Goal: Transaction & Acquisition: Purchase product/service

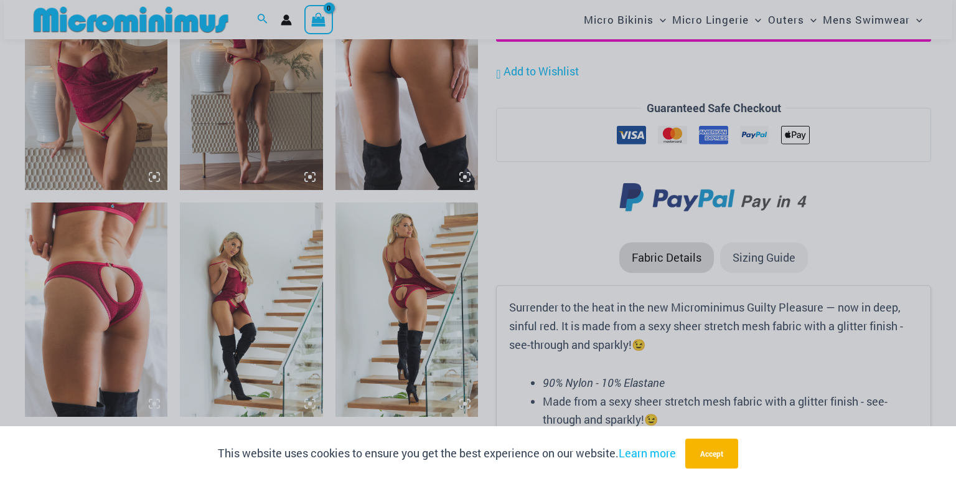
scroll to position [1283, 0]
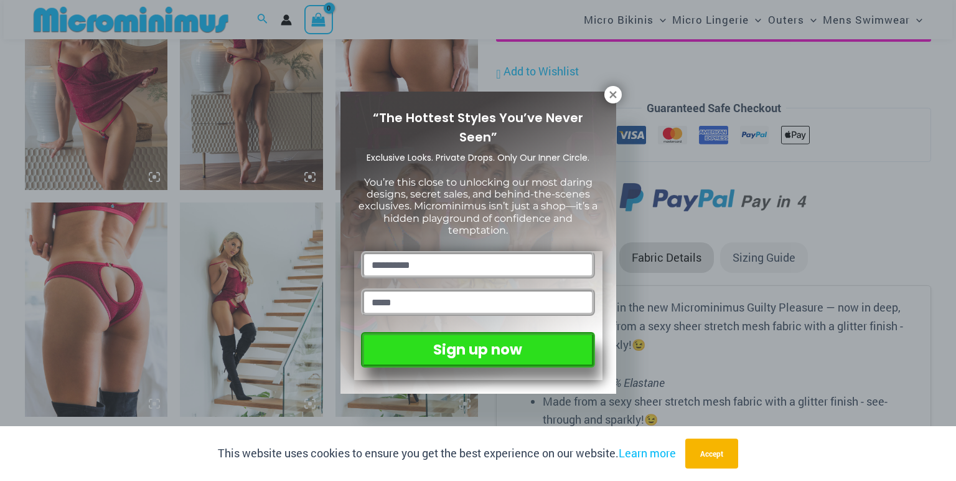
click at [875, 232] on div "“The Hottest Styles You’ve Never Seen” Exclusive Looks. Private Drops. Only Our…" at bounding box center [478, 240] width 956 height 481
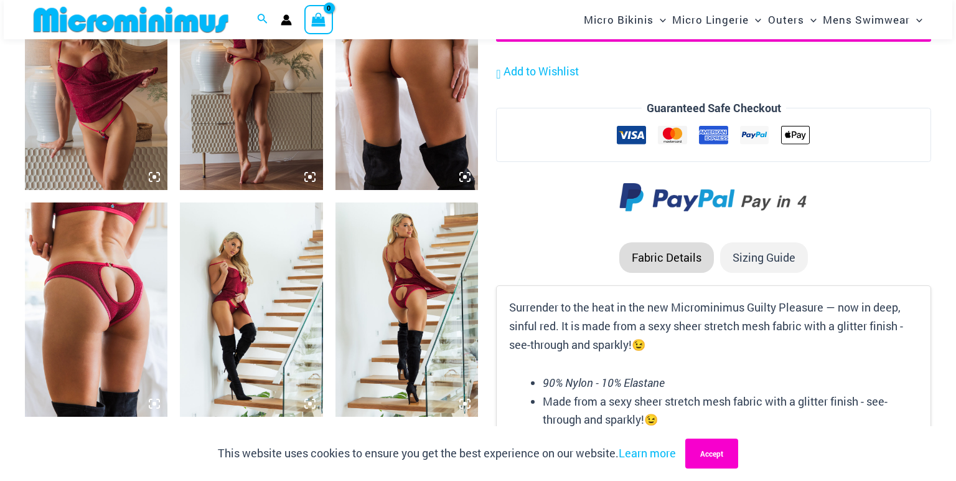
click at [717, 458] on button "Accept" at bounding box center [711, 453] width 53 height 30
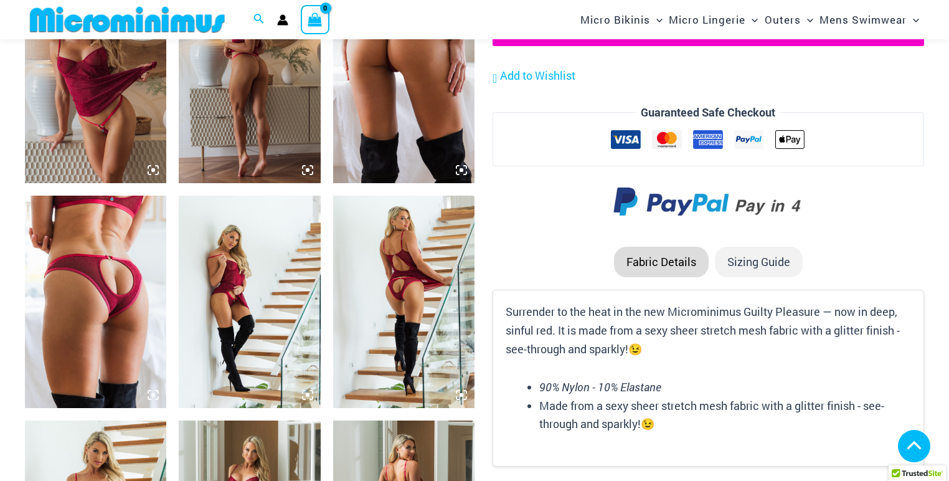
scroll to position [1274, 0]
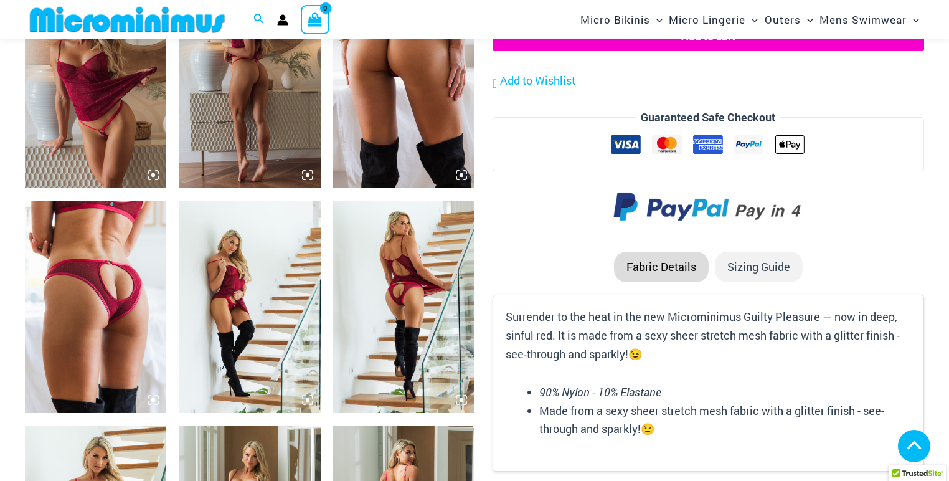
click at [102, 299] on img at bounding box center [95, 306] width 141 height 212
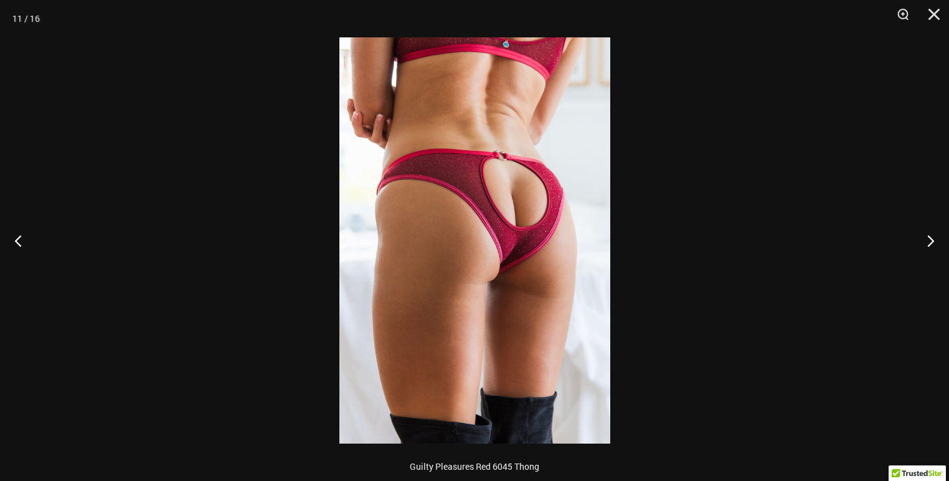
click at [466, 254] on img at bounding box center [474, 240] width 271 height 406
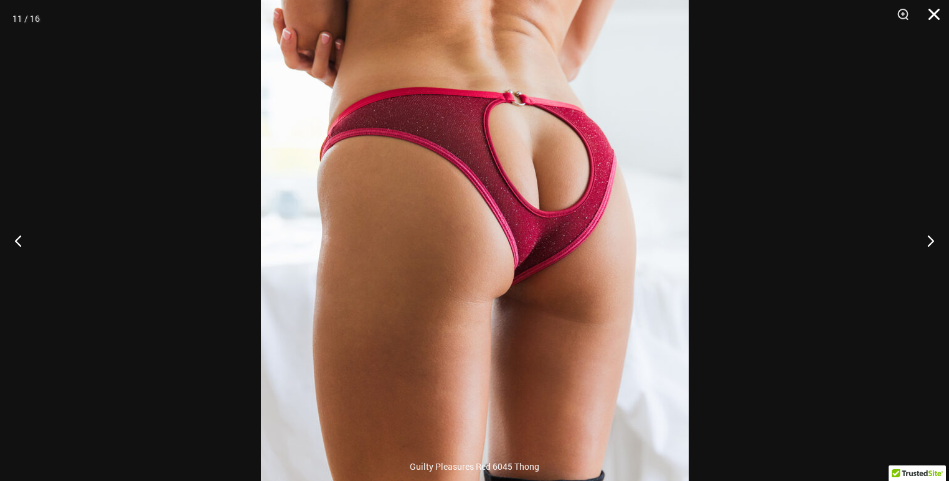
click at [939, 16] on button "Close" at bounding box center [929, 18] width 31 height 37
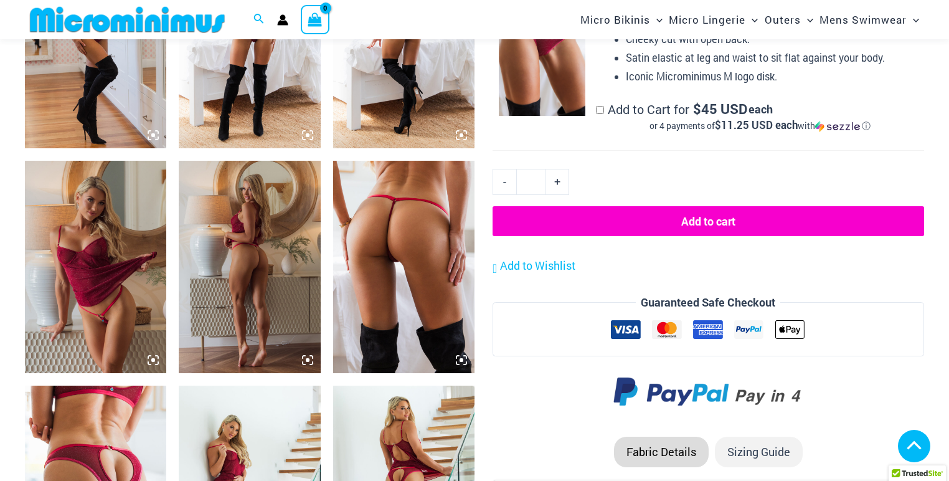
scroll to position [1025, 0]
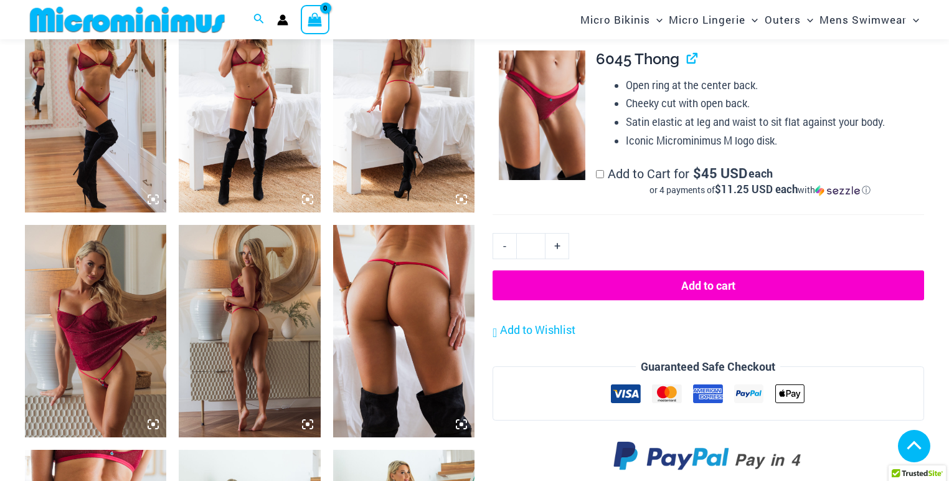
click at [373, 271] on img at bounding box center [403, 331] width 141 height 212
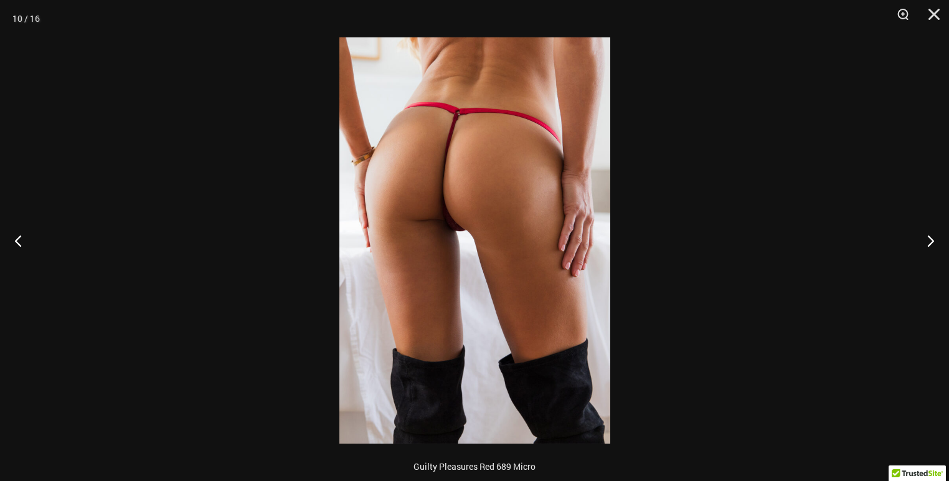
click at [428, 199] on img at bounding box center [474, 240] width 271 height 406
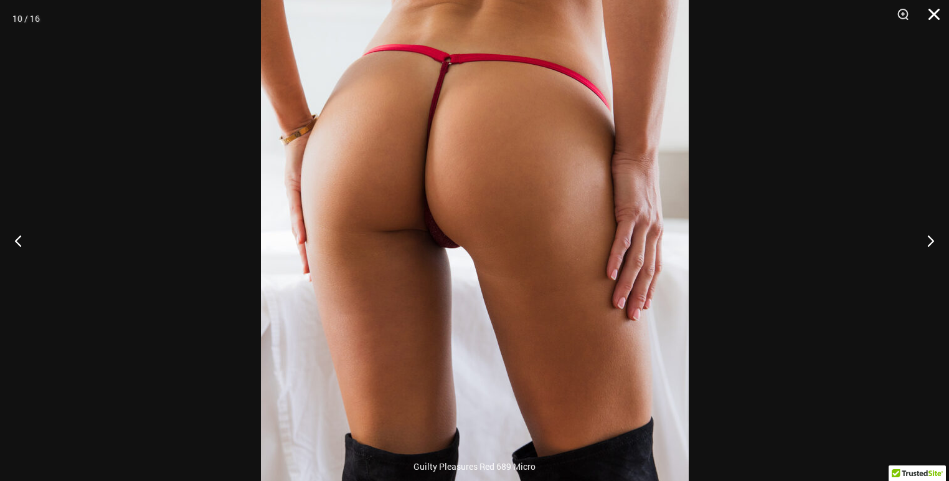
click at [934, 16] on button "Close" at bounding box center [929, 18] width 31 height 37
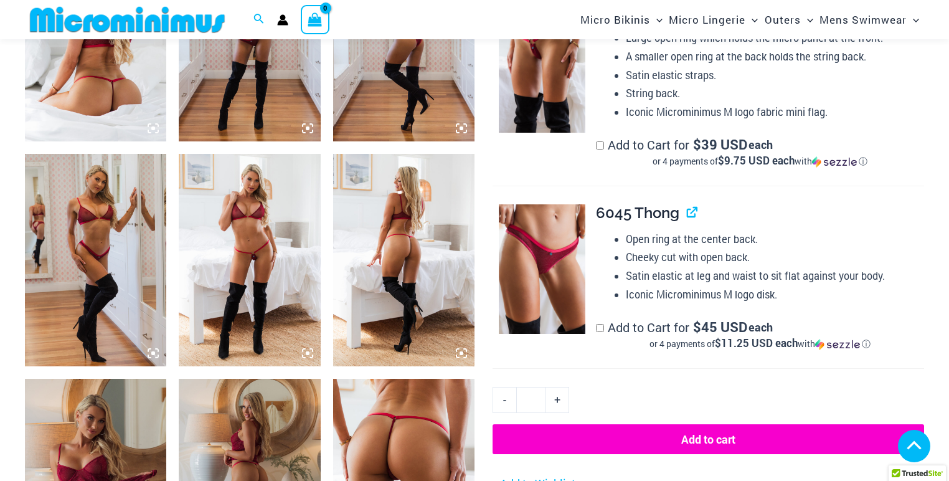
scroll to position [875, 0]
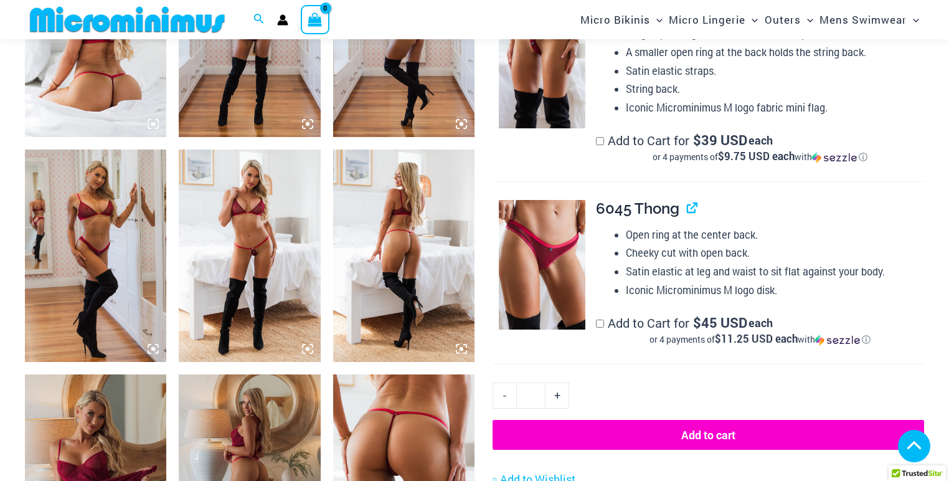
click at [291, 240] on img at bounding box center [249, 255] width 141 height 212
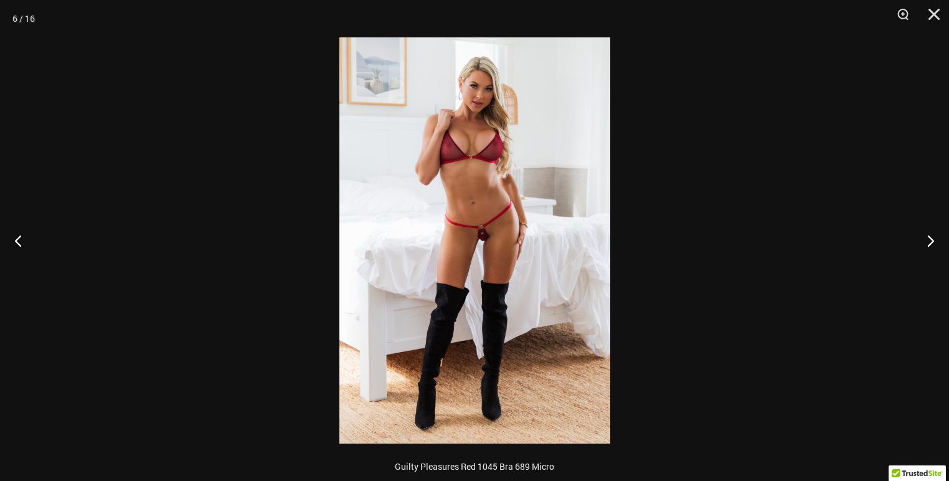
click at [448, 231] on img at bounding box center [474, 240] width 271 height 406
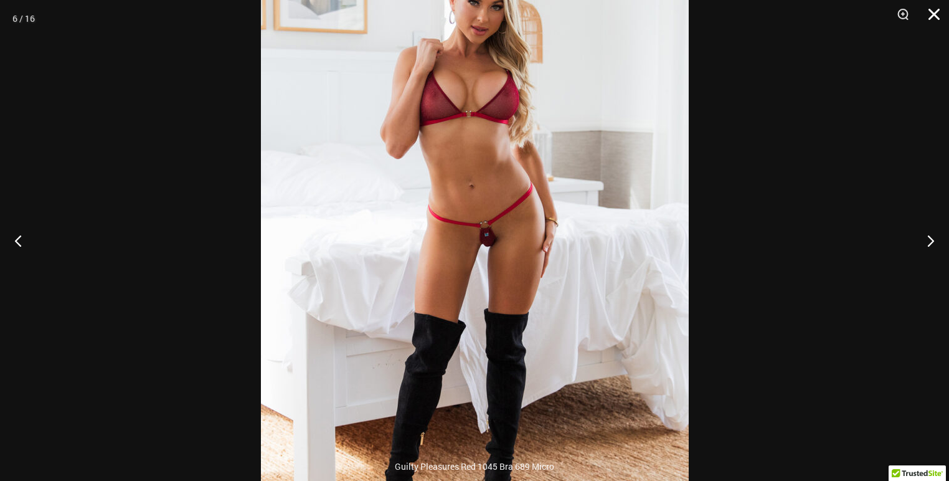
click at [934, 16] on button "Close" at bounding box center [929, 18] width 31 height 37
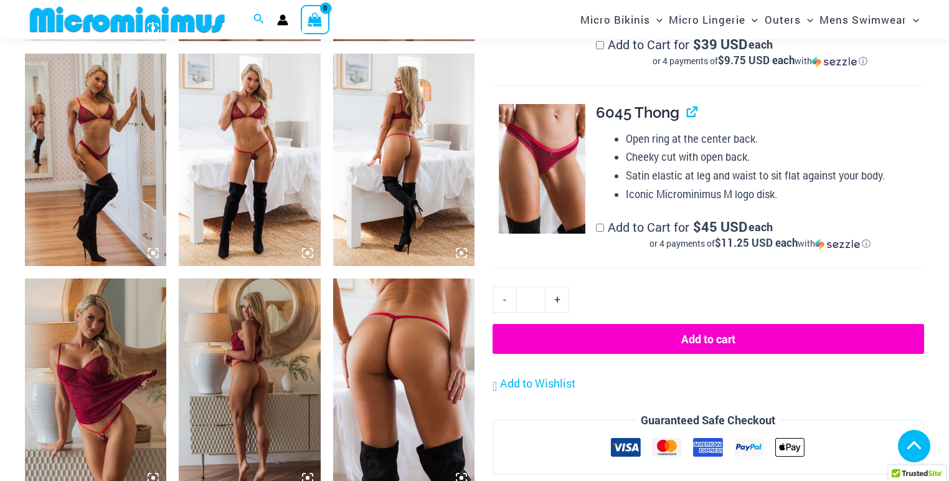
scroll to position [1074, 0]
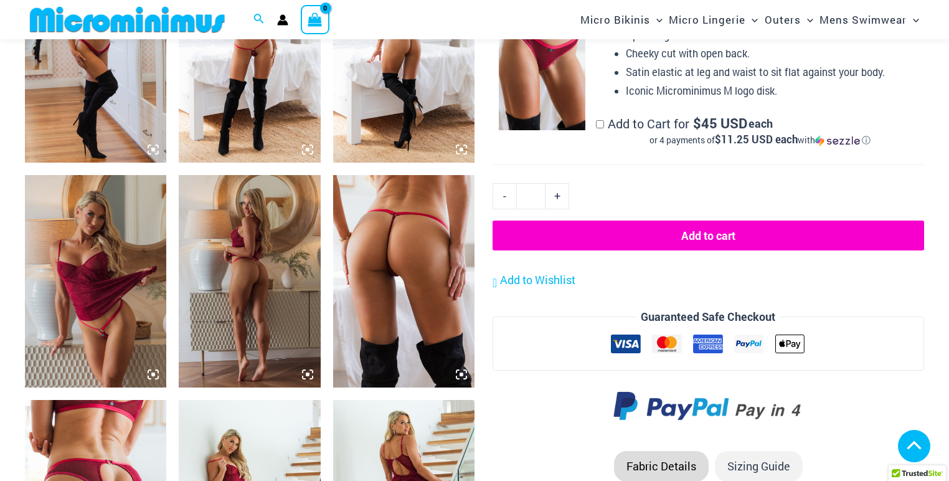
click at [391, 285] on img at bounding box center [403, 281] width 141 height 212
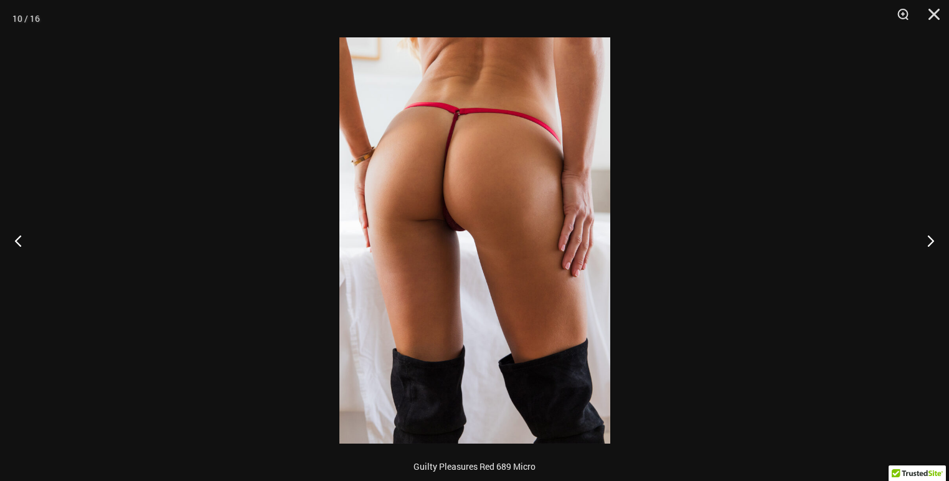
click at [418, 280] on img at bounding box center [474, 240] width 271 height 406
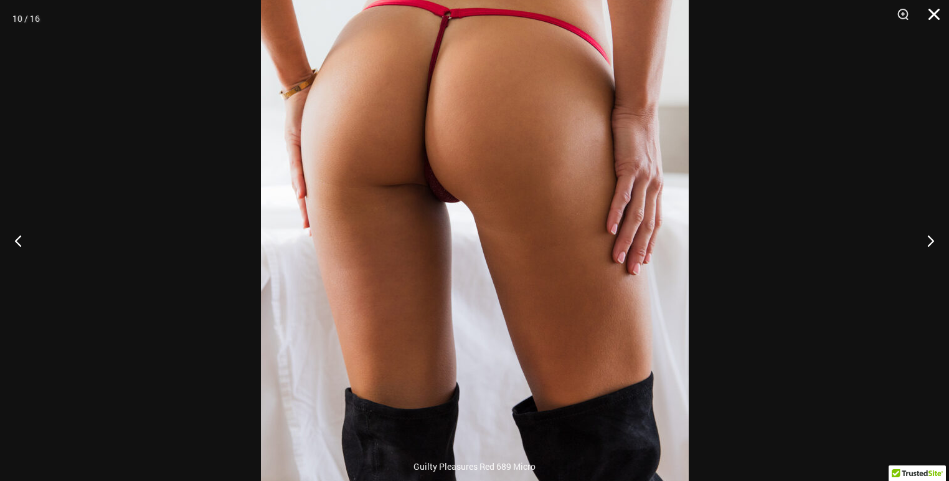
click at [924, 9] on button "Close" at bounding box center [929, 18] width 31 height 37
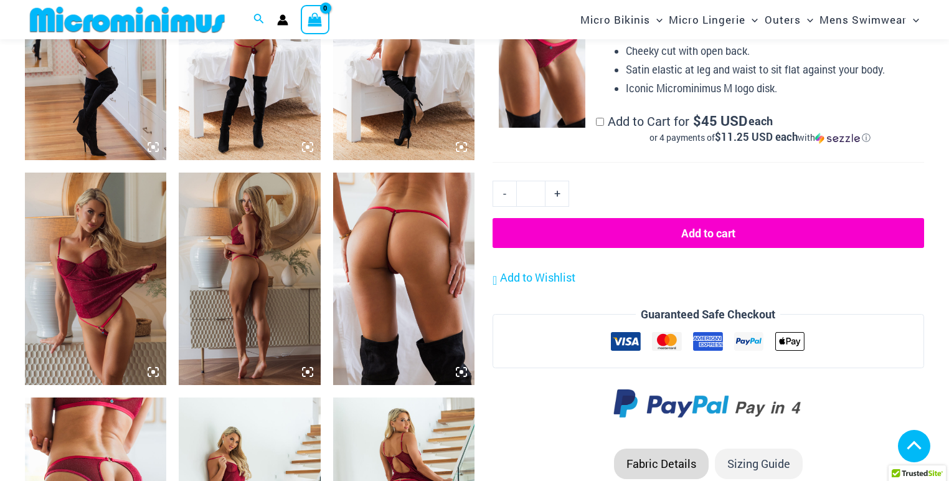
scroll to position [925, 0]
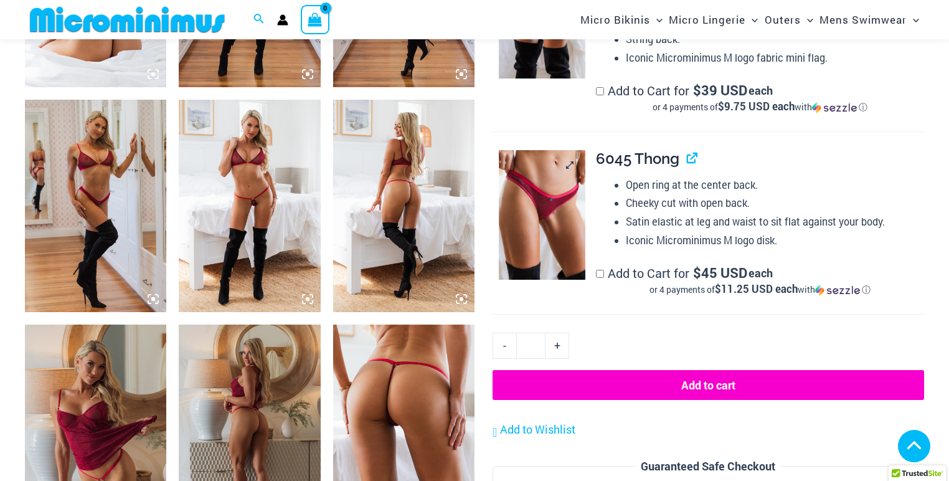
click at [544, 226] on img at bounding box center [542, 214] width 87 height 129
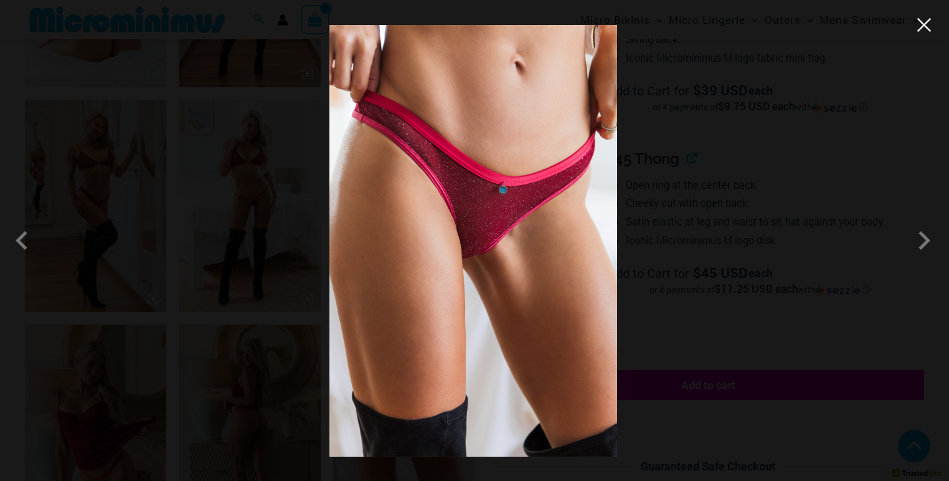
click at [930, 30] on button "Close" at bounding box center [923, 25] width 19 height 19
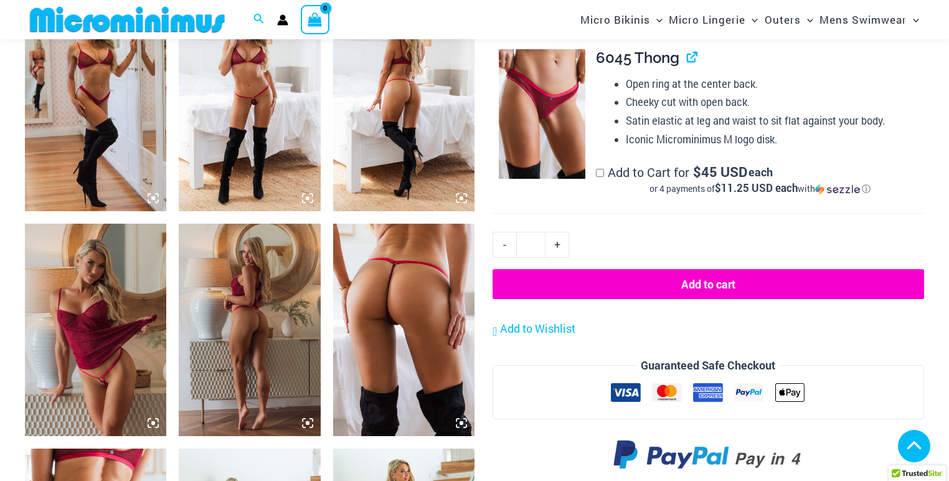
scroll to position [1224, 0]
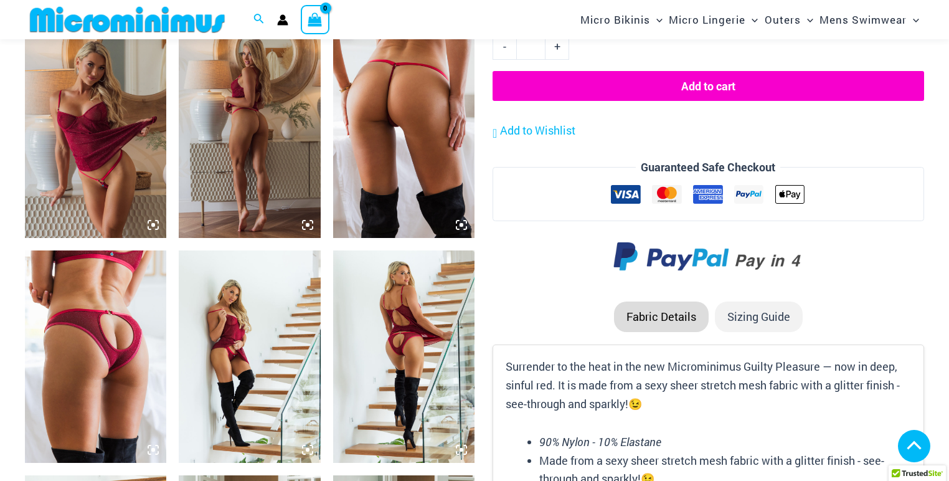
click at [74, 360] on img at bounding box center [95, 356] width 141 height 212
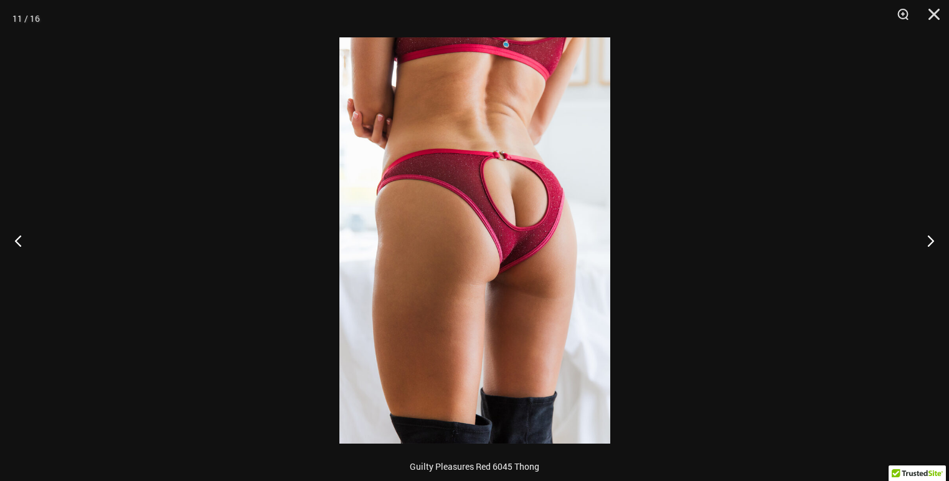
click at [581, 209] on img at bounding box center [474, 240] width 271 height 406
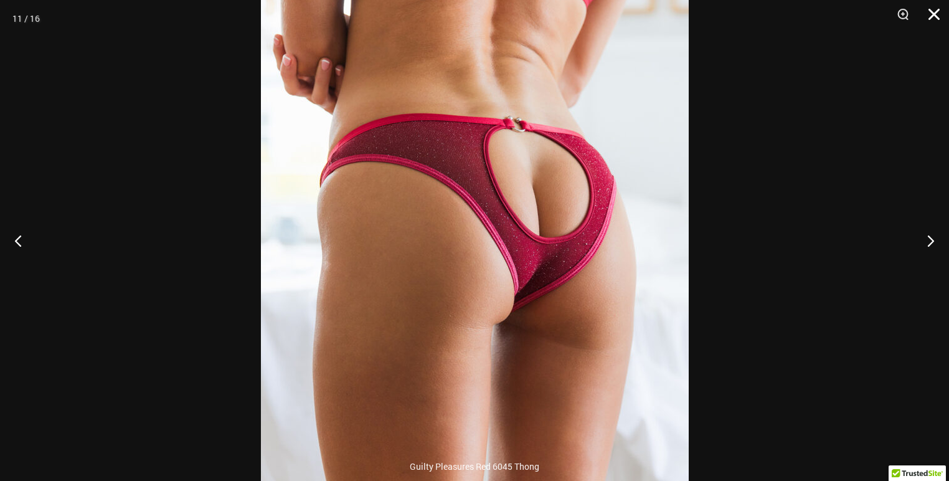
click at [934, 18] on button "Close" at bounding box center [929, 18] width 31 height 37
